Goal: Navigation & Orientation: Find specific page/section

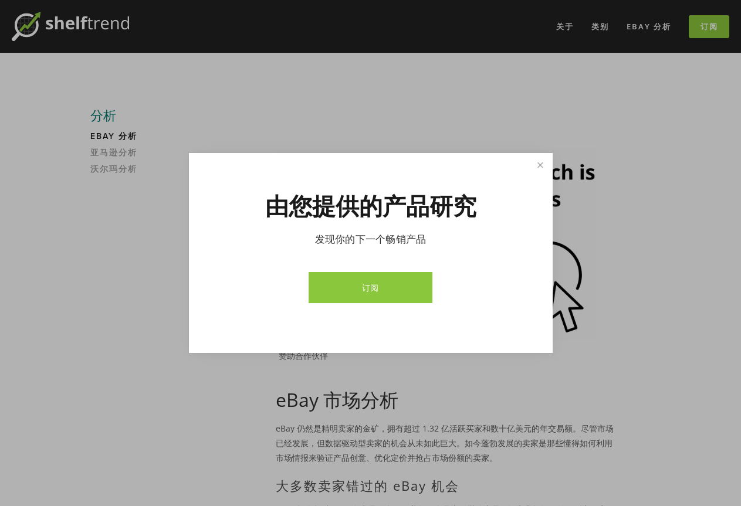
click at [351, 284] on link "订阅" at bounding box center [370, 287] width 124 height 31
click at [534, 162] on link "关闭" at bounding box center [539, 165] width 21 height 21
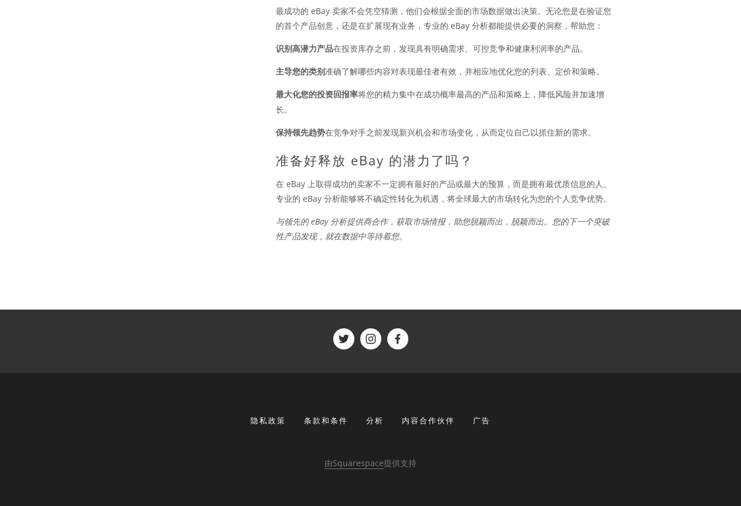
scroll to position [1022, 0]
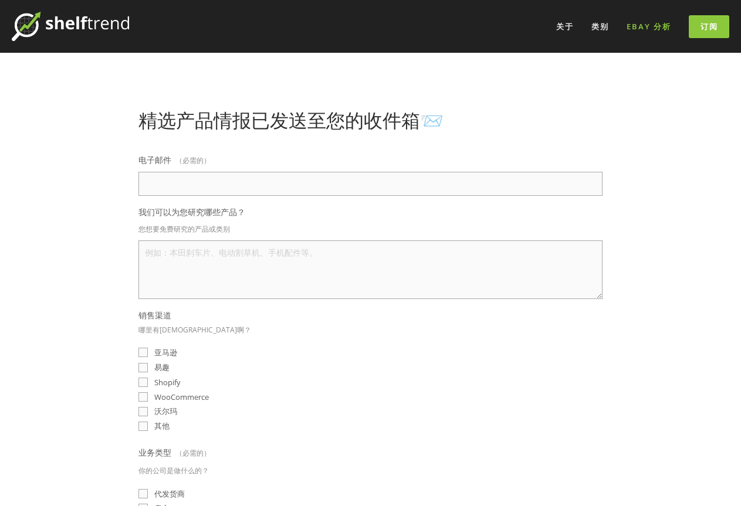
click at [651, 23] on font "eBay 分析" at bounding box center [648, 26] width 45 height 11
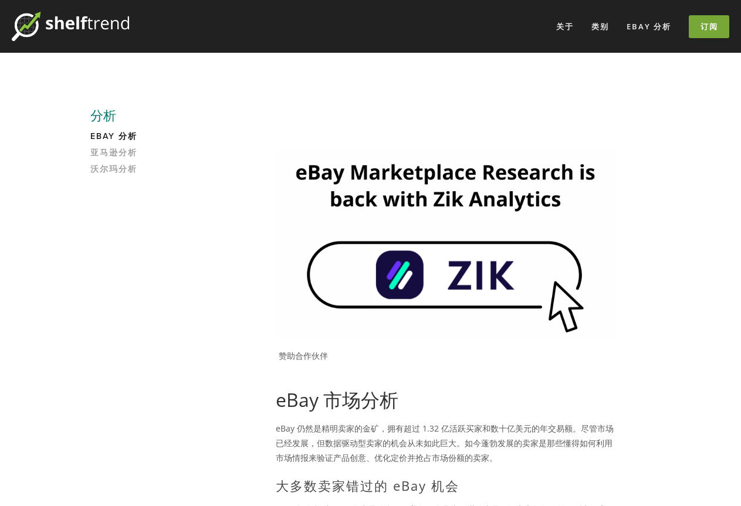
click at [697, 31] on link "订阅" at bounding box center [708, 26] width 40 height 23
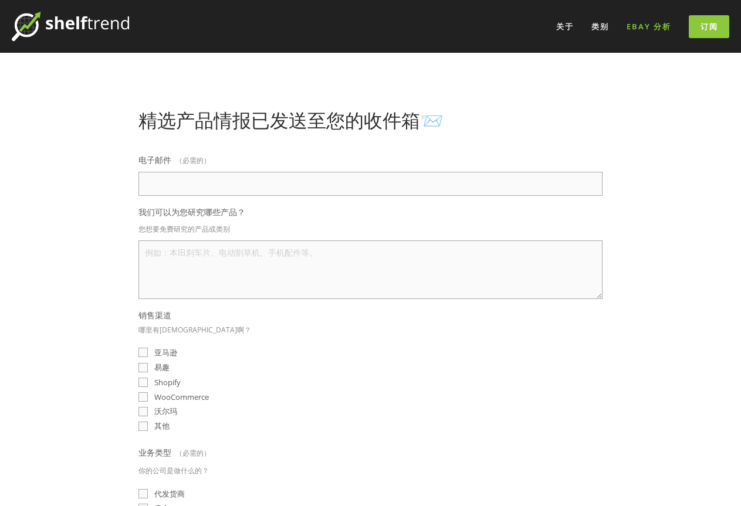
click at [635, 22] on font "eBay 分析" at bounding box center [648, 26] width 45 height 11
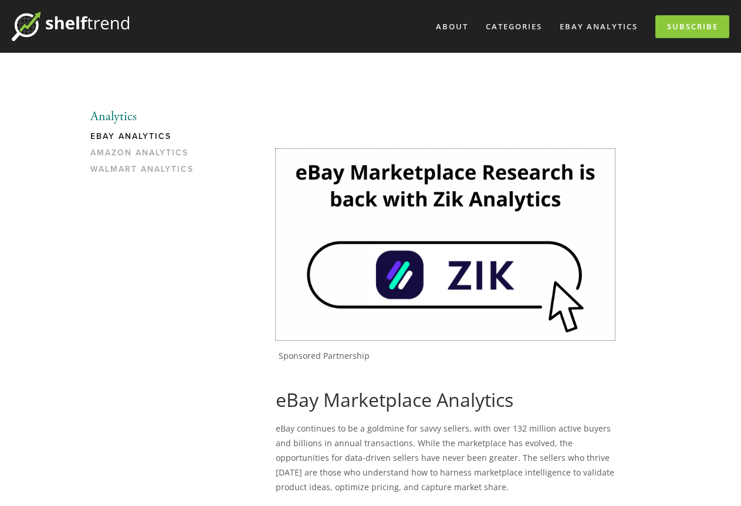
click at [444, 281] on img at bounding box center [445, 244] width 339 height 191
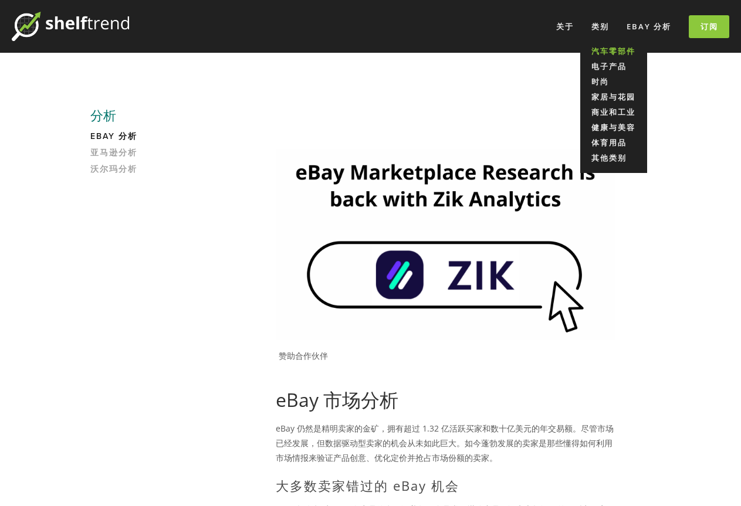
click at [622, 56] on font "汽车零部件" at bounding box center [613, 51] width 44 height 11
